Goal: Information Seeking & Learning: Learn about a topic

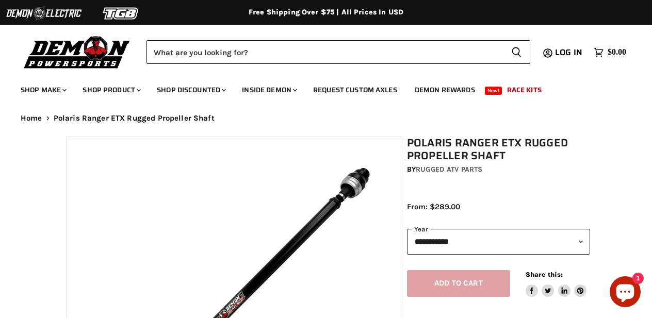
select select "******"
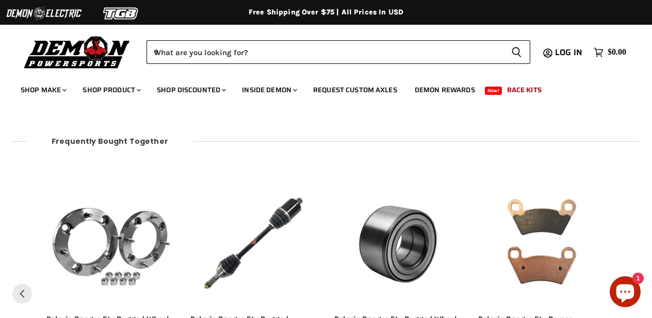
scroll to position [1304, 0]
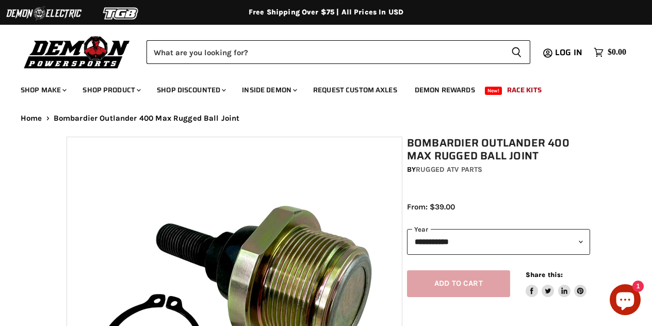
select select "******"
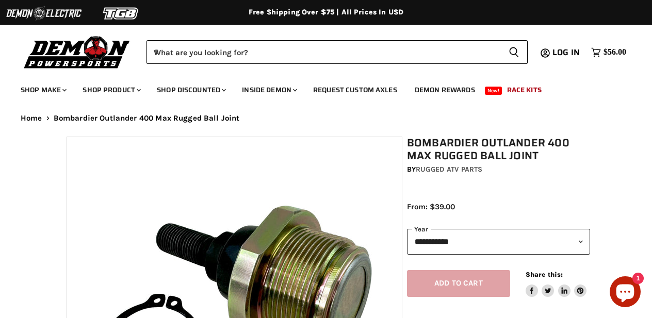
select select "******"
